Goal: Task Accomplishment & Management: Manage account settings

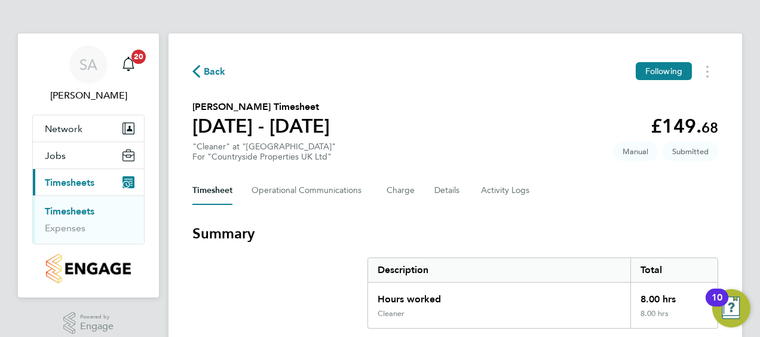
click at [563, 64] on div "Back Following" at bounding box center [455, 71] width 526 height 19
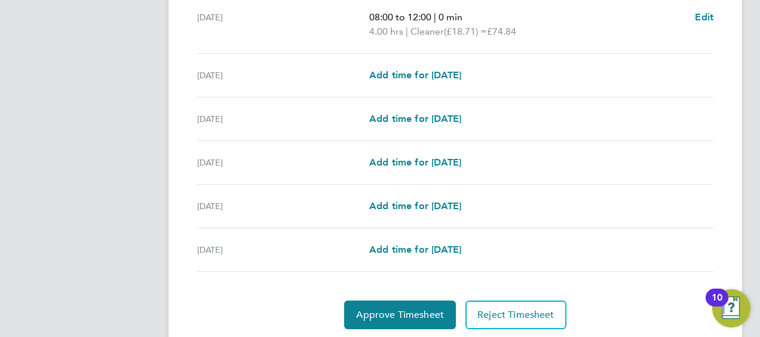
scroll to position [490, 0]
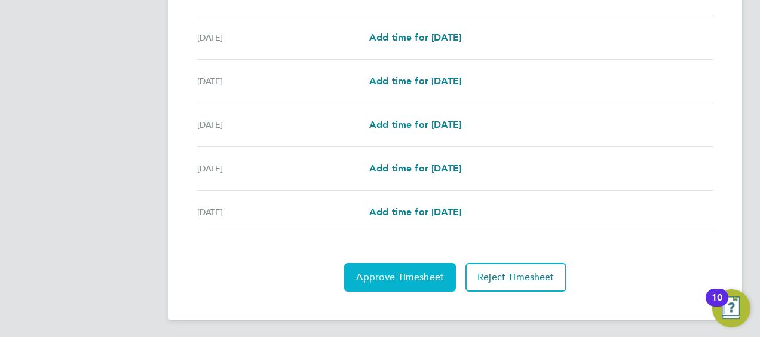
click at [397, 271] on span "Approve Timesheet" at bounding box center [400, 277] width 88 height 12
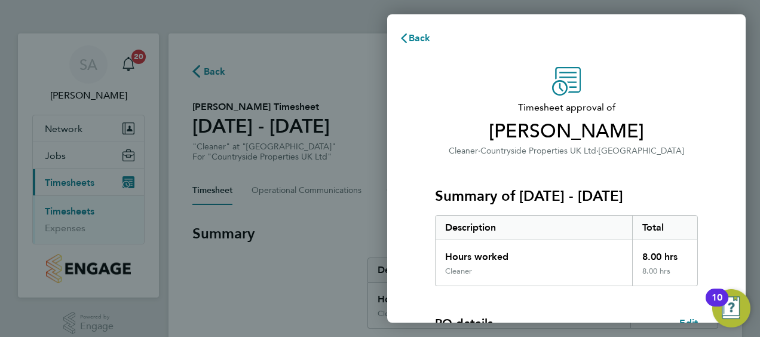
click at [474, 154] on span "Cleaner" at bounding box center [463, 151] width 29 height 10
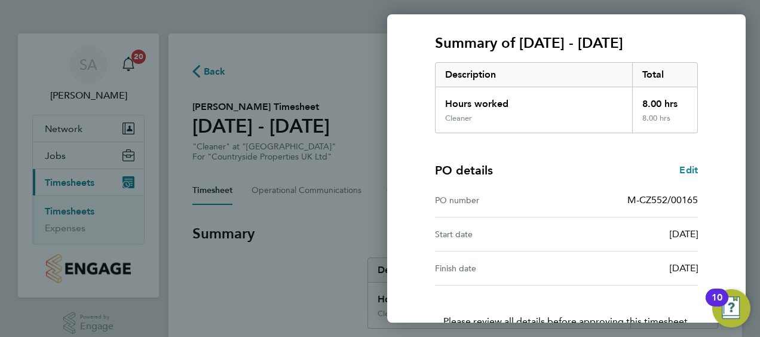
scroll to position [234, 0]
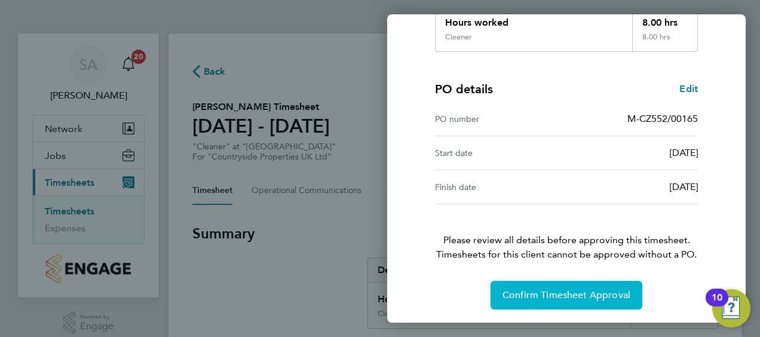
click at [578, 286] on button "Confirm Timesheet Approval" at bounding box center [566, 295] width 152 height 29
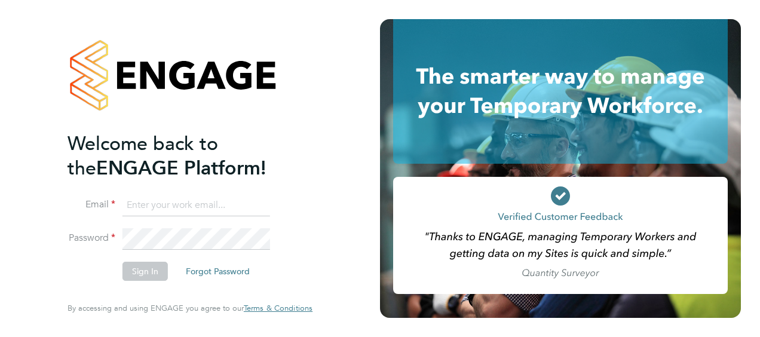
click at [262, 205] on input at bounding box center [196, 206] width 148 height 22
type input "saqib.amin@vistry.co.uk"
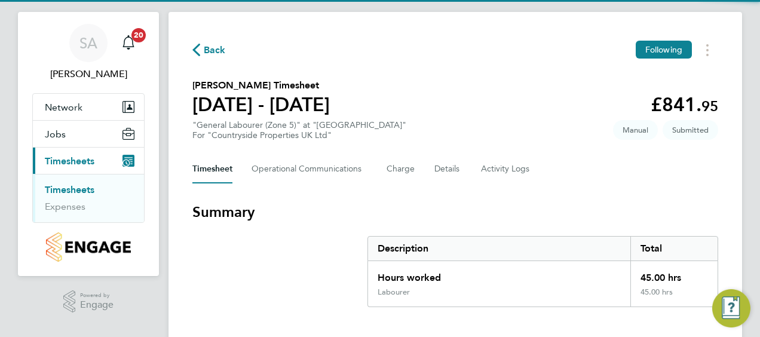
scroll to position [24, 0]
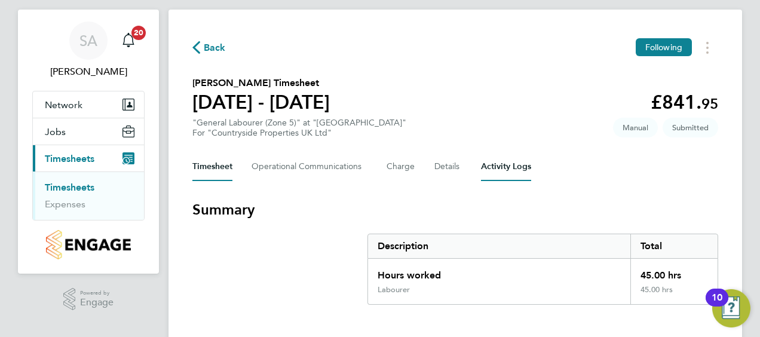
click at [523, 168] on Logs-tab "Activity Logs" at bounding box center [506, 166] width 50 height 29
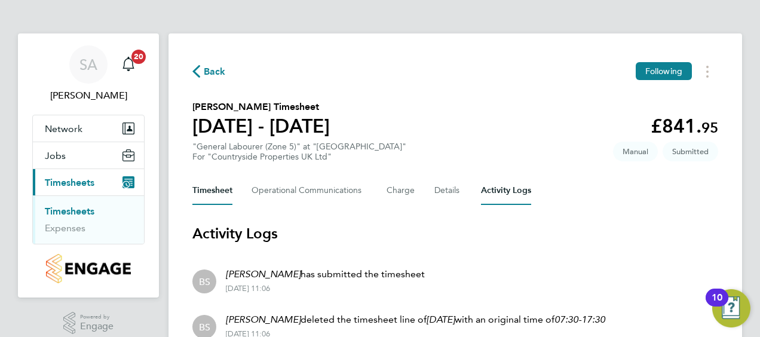
click at [216, 188] on button "Timesheet" at bounding box center [212, 190] width 40 height 29
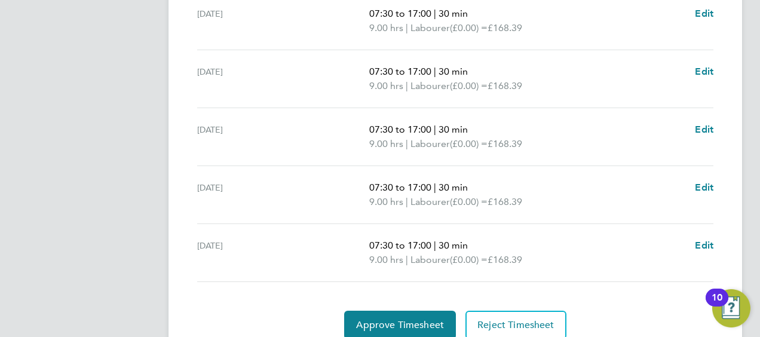
scroll to position [447, 0]
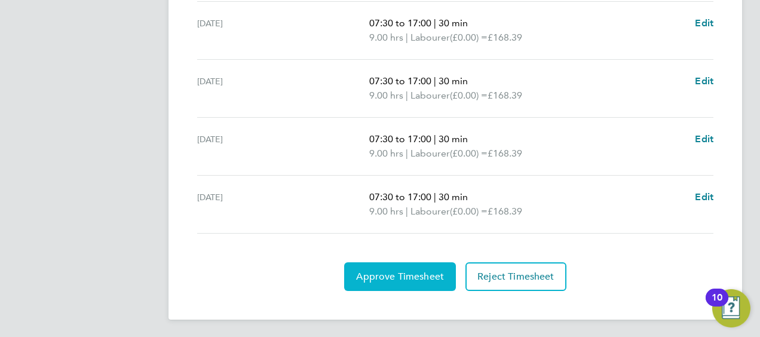
click at [387, 275] on span "Approve Timesheet" at bounding box center [400, 277] width 88 height 12
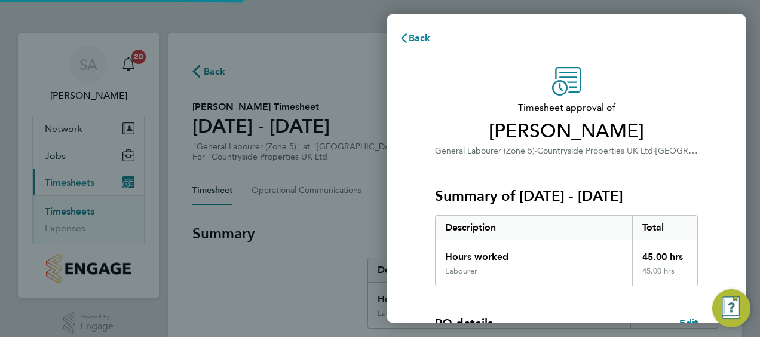
click at [444, 121] on span "[PERSON_NAME]" at bounding box center [566, 131] width 263 height 24
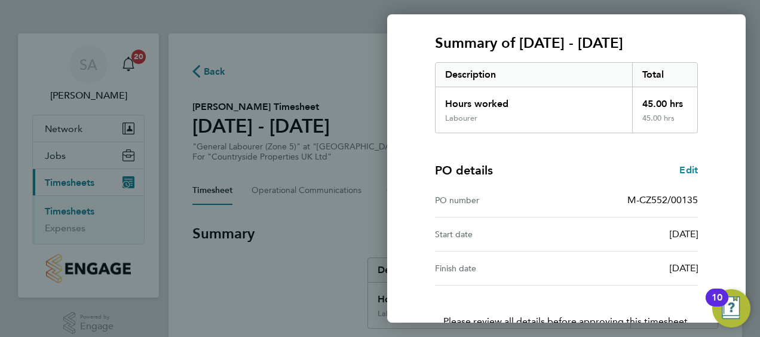
scroll to position [234, 0]
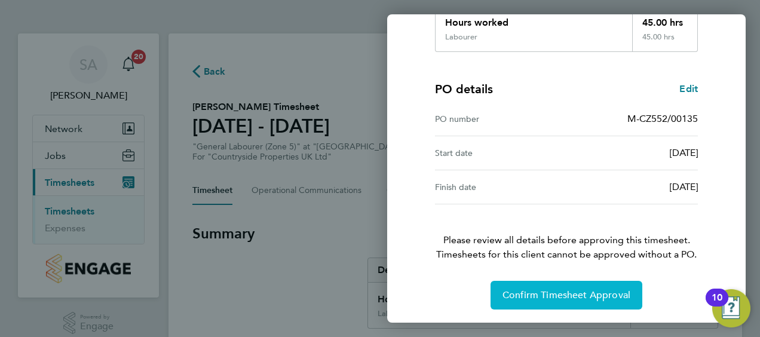
click at [552, 295] on span "Confirm Timesheet Approval" at bounding box center [566, 295] width 128 height 12
